Goal: Register for event/course

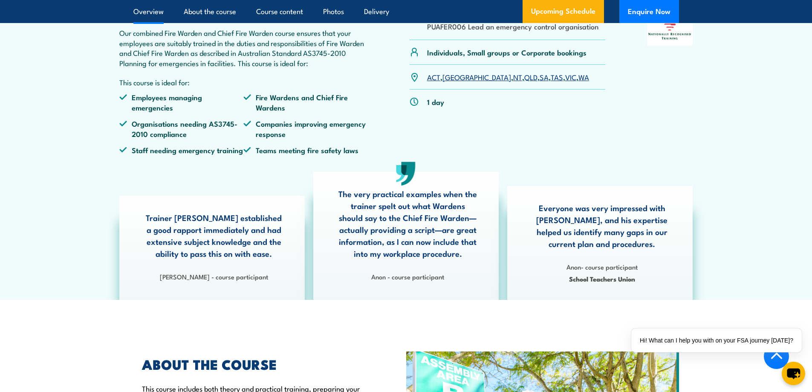
scroll to position [298, 0]
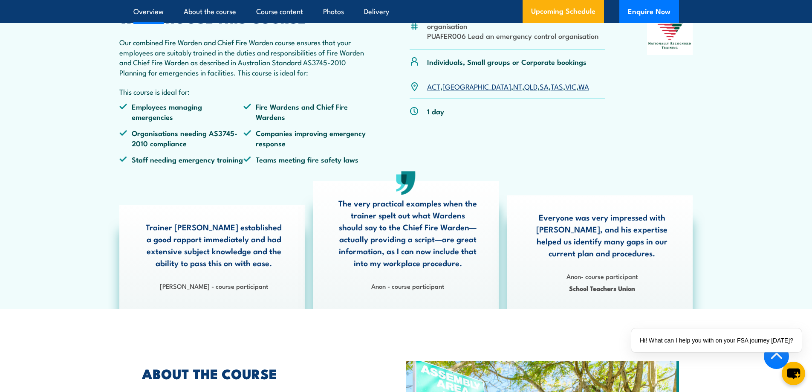
click at [565, 91] on link "VIC" at bounding box center [570, 86] width 11 height 10
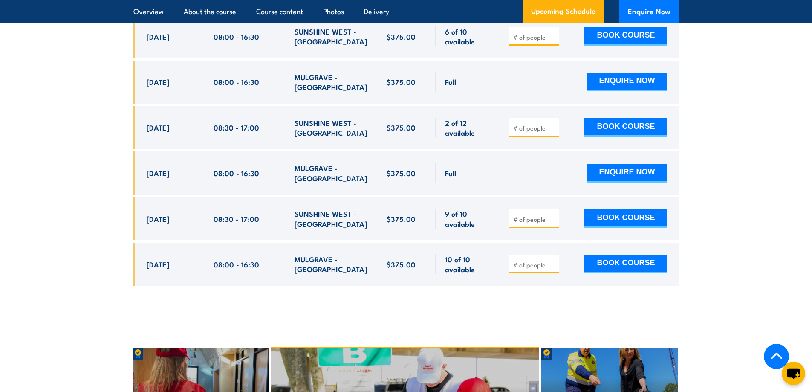
scroll to position [1978, 0]
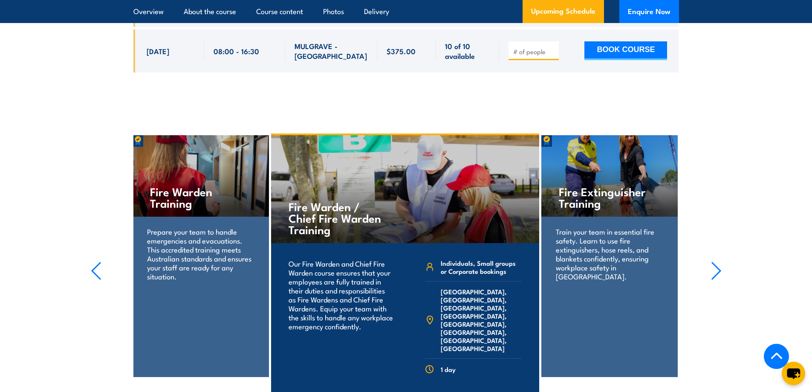
click at [207, 244] on p "Prepare your team to handle emergencies and evacuations. This accredited traini…" at bounding box center [200, 254] width 107 height 54
click at [184, 186] on h4 "Fire Warden Training" at bounding box center [200, 196] width 101 height 23
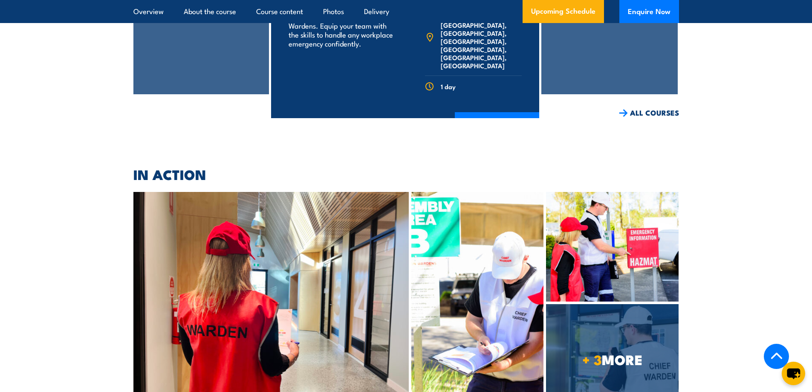
scroll to position [2233, 0]
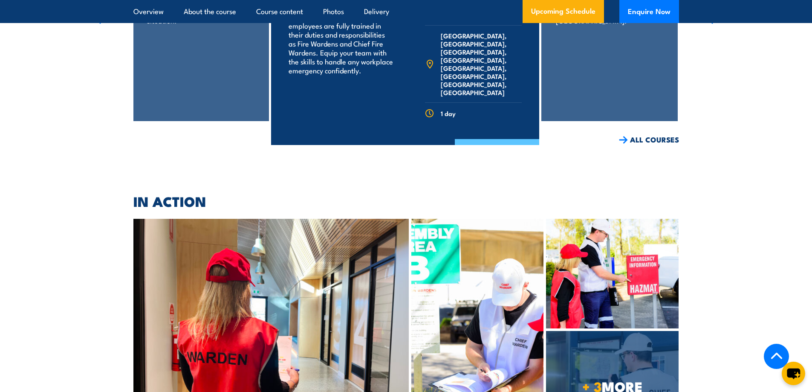
click at [497, 139] on link "COURSE DETAILS" at bounding box center [497, 150] width 84 height 22
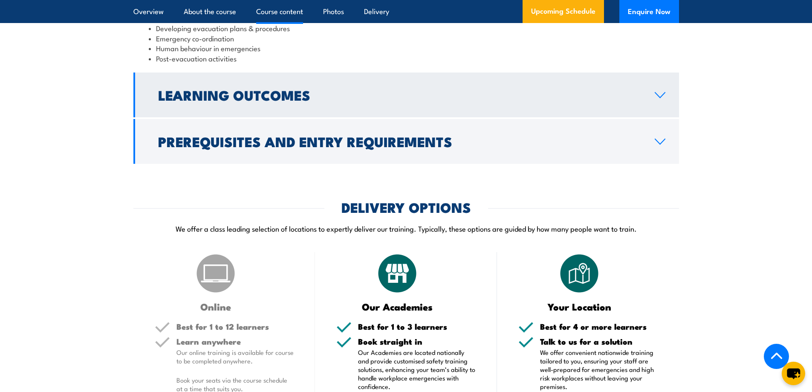
scroll to position [980, 0]
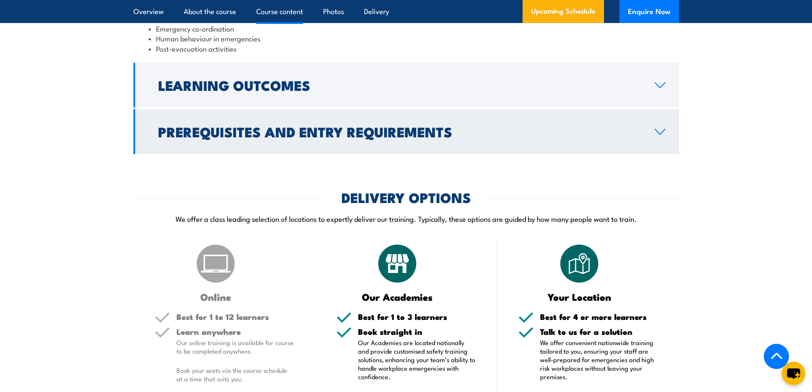
click at [614, 137] on h2 "Prerequisites and Entry Requirements" at bounding box center [399, 131] width 483 height 12
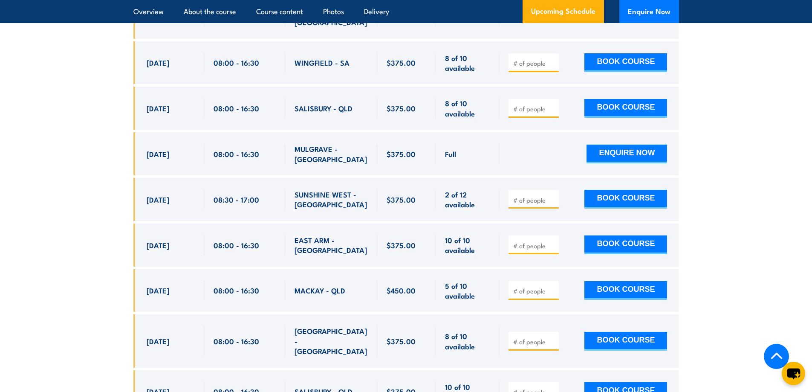
scroll to position [2378, 0]
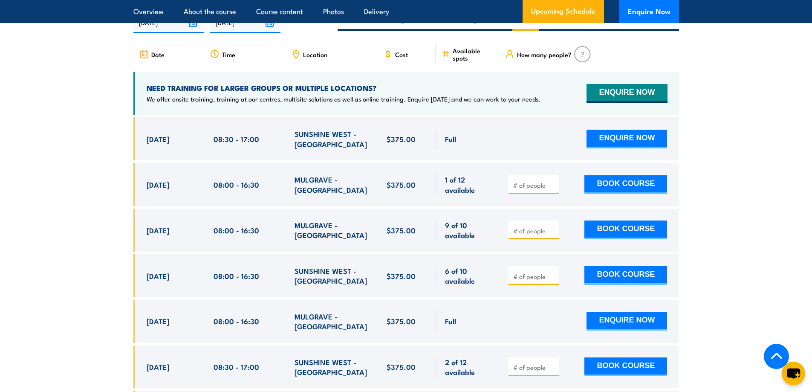
scroll to position [1509, 0]
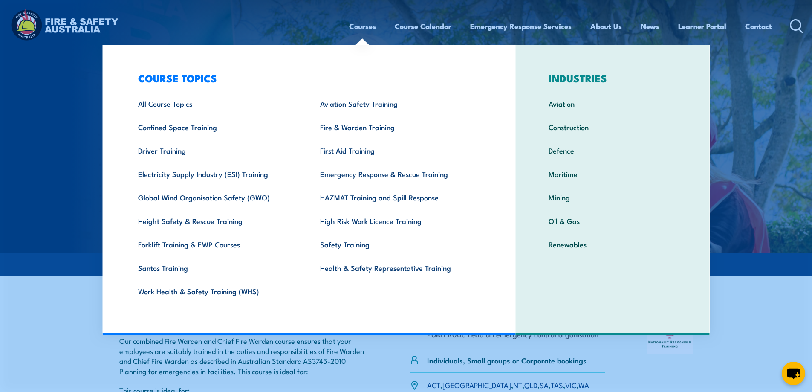
click at [365, 29] on link "Courses" at bounding box center [362, 26] width 27 height 23
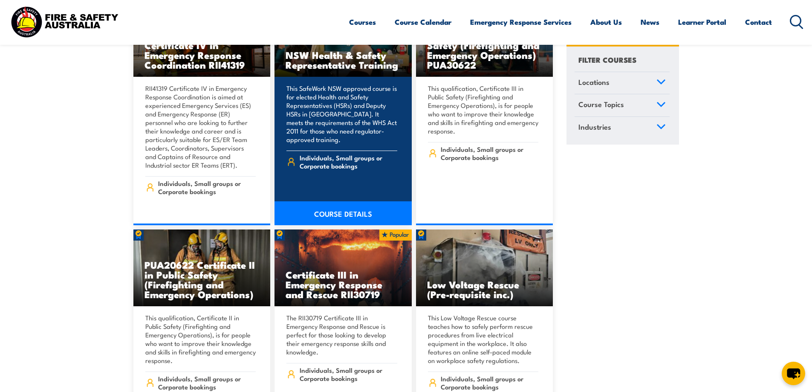
scroll to position [2642, 0]
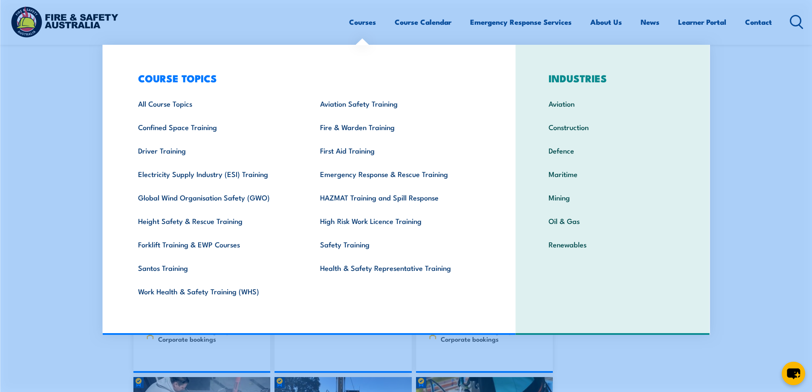
click at [352, 26] on link "Courses" at bounding box center [362, 22] width 27 height 23
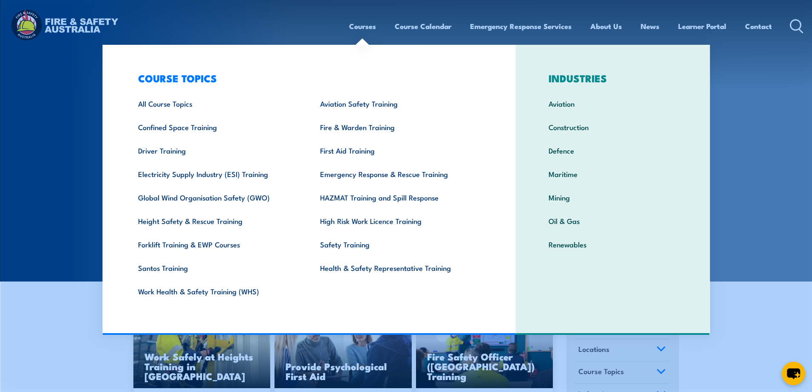
click at [371, 24] on link "Courses" at bounding box center [362, 26] width 27 height 23
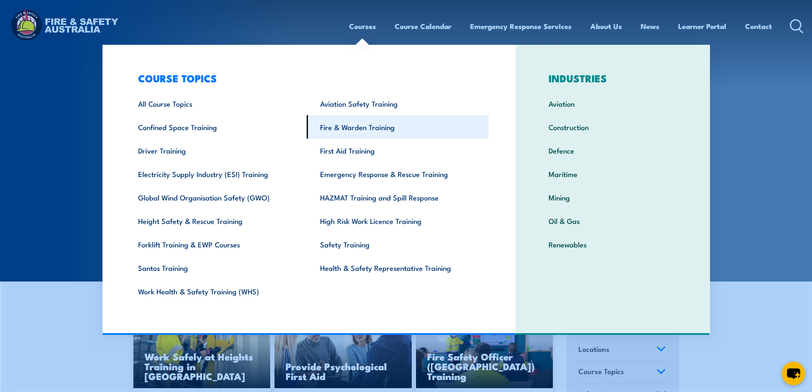
click at [365, 127] on link "Fire & Warden Training" at bounding box center [398, 126] width 182 height 23
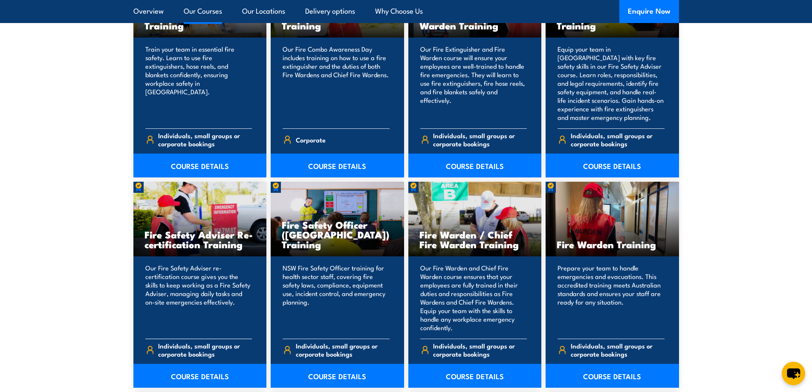
scroll to position [1023, 0]
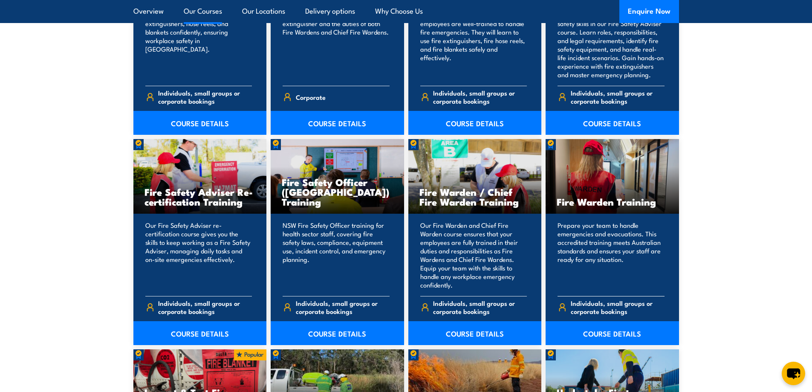
click at [597, 256] on p "Prepare your team to handle emergencies and evacuations. This accredited traini…" at bounding box center [610, 255] width 107 height 68
click at [589, 216] on div "Prepare your team to handle emergencies and evacuations. This accredited traini…" at bounding box center [611, 278] width 133 height 131
click at [591, 206] on h3 "Fire Warden Training" at bounding box center [611, 201] width 111 height 10
click at [592, 237] on p "Prepare your team to handle emergencies and evacuations. This accredited traini…" at bounding box center [610, 255] width 107 height 68
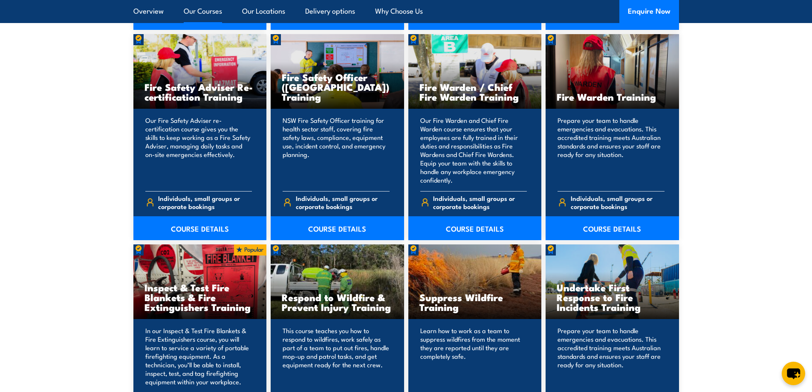
scroll to position [1108, 0]
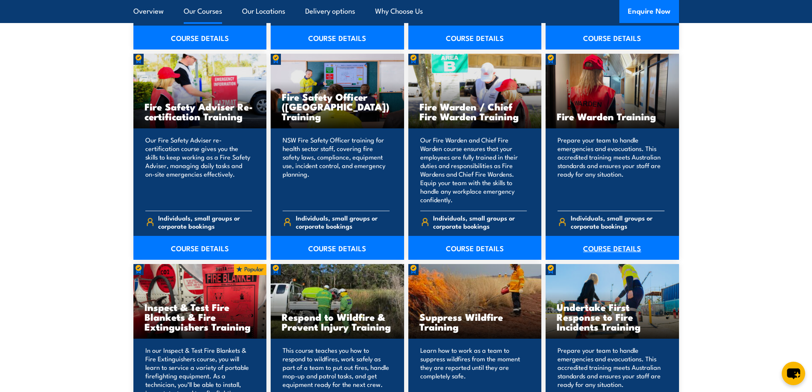
click at [590, 249] on link "COURSE DETAILS" at bounding box center [611, 248] width 133 height 24
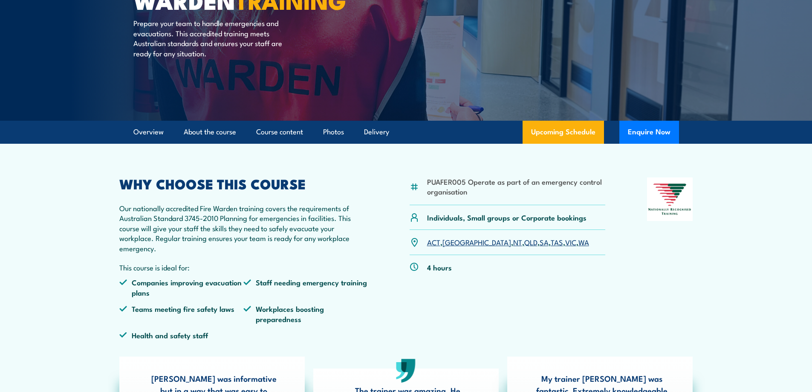
scroll to position [128, 0]
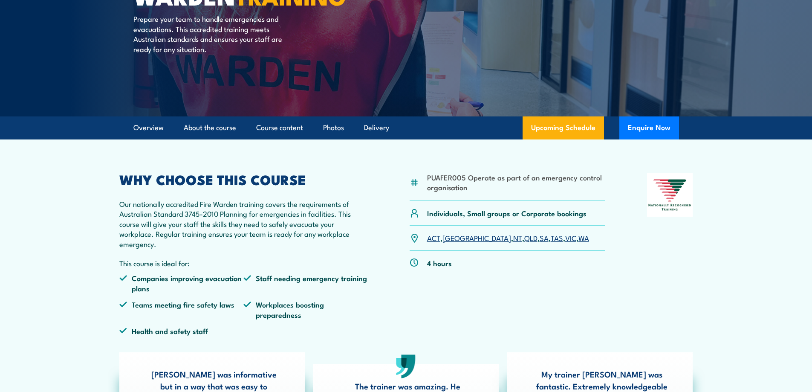
click at [565, 237] on link "VIC" at bounding box center [570, 237] width 11 height 10
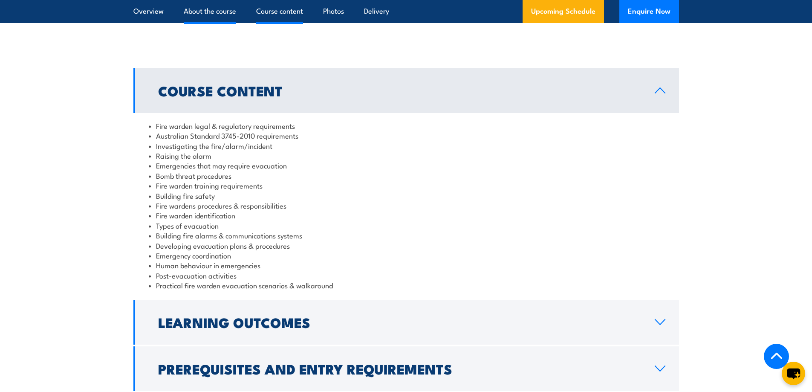
scroll to position [818, 0]
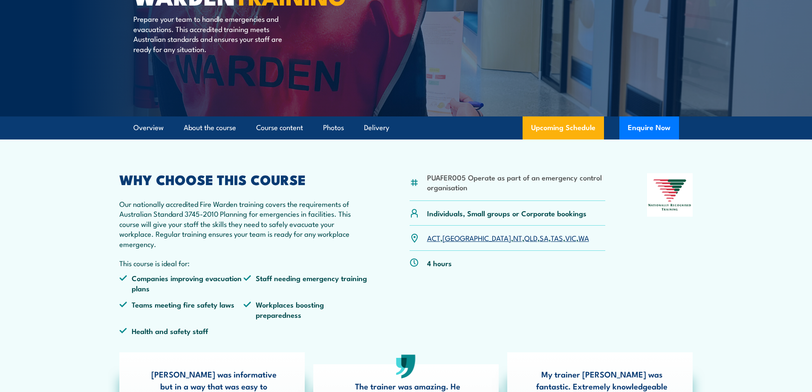
scroll to position [128, 0]
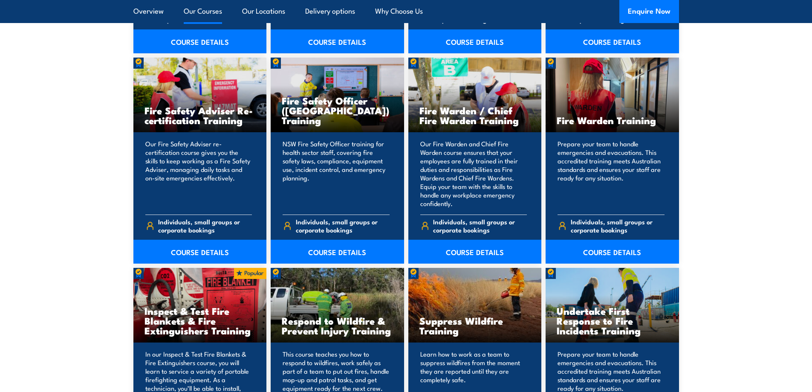
scroll to position [1108, 0]
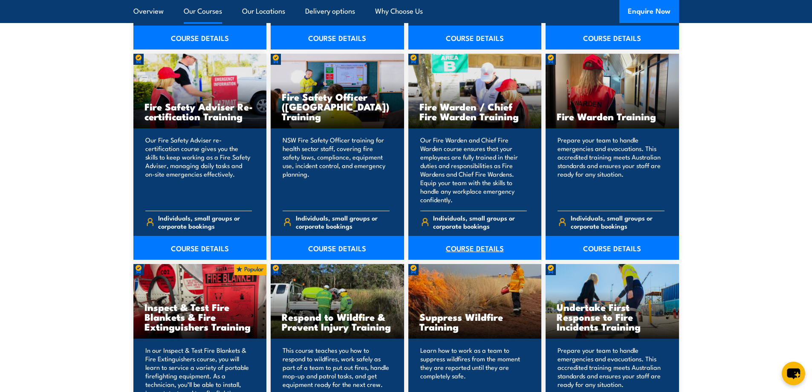
click at [470, 245] on link "COURSE DETAILS" at bounding box center [474, 248] width 133 height 24
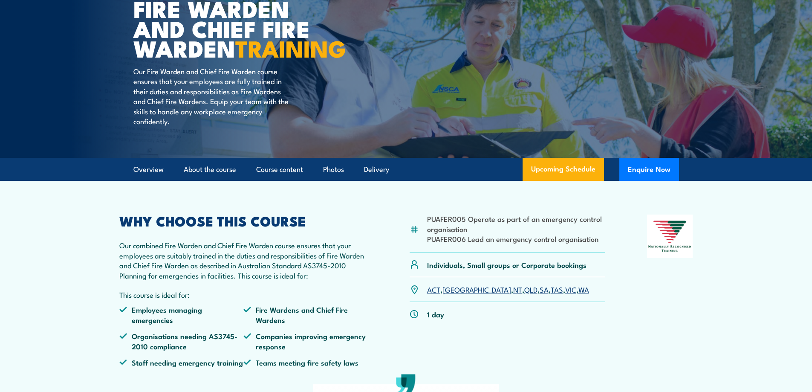
scroll to position [128, 0]
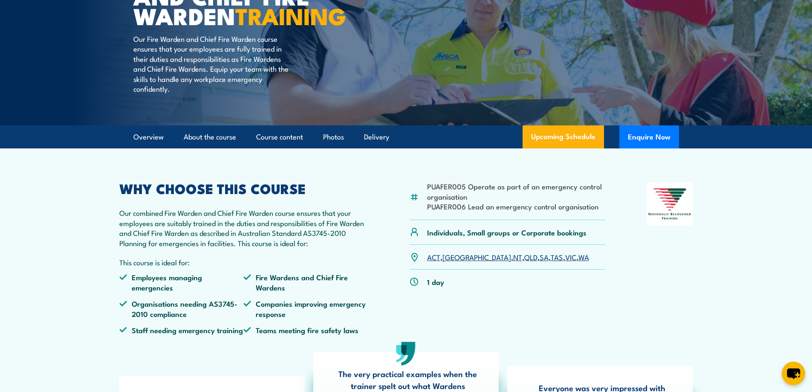
click at [565, 262] on link "VIC" at bounding box center [570, 256] width 11 height 10
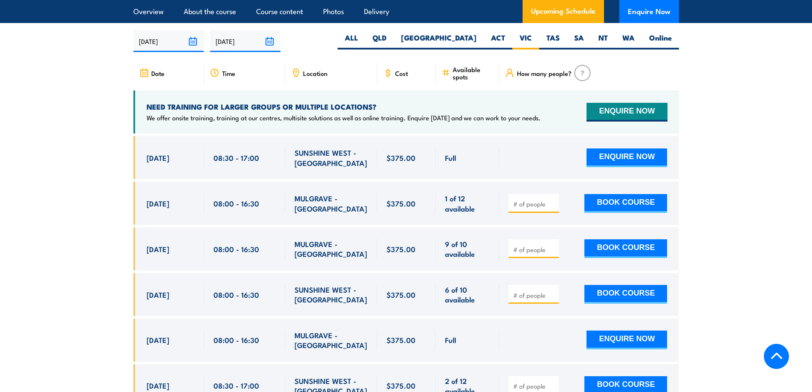
scroll to position [1509, 0]
